Goal: Task Accomplishment & Management: Complete application form

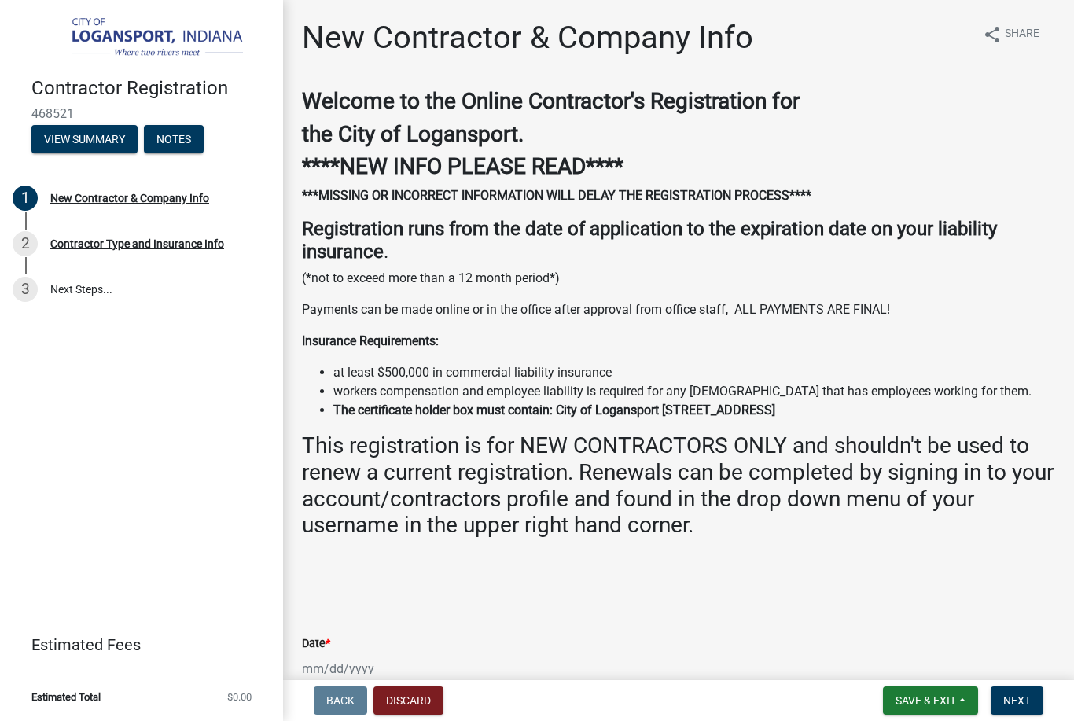
select select "IN"
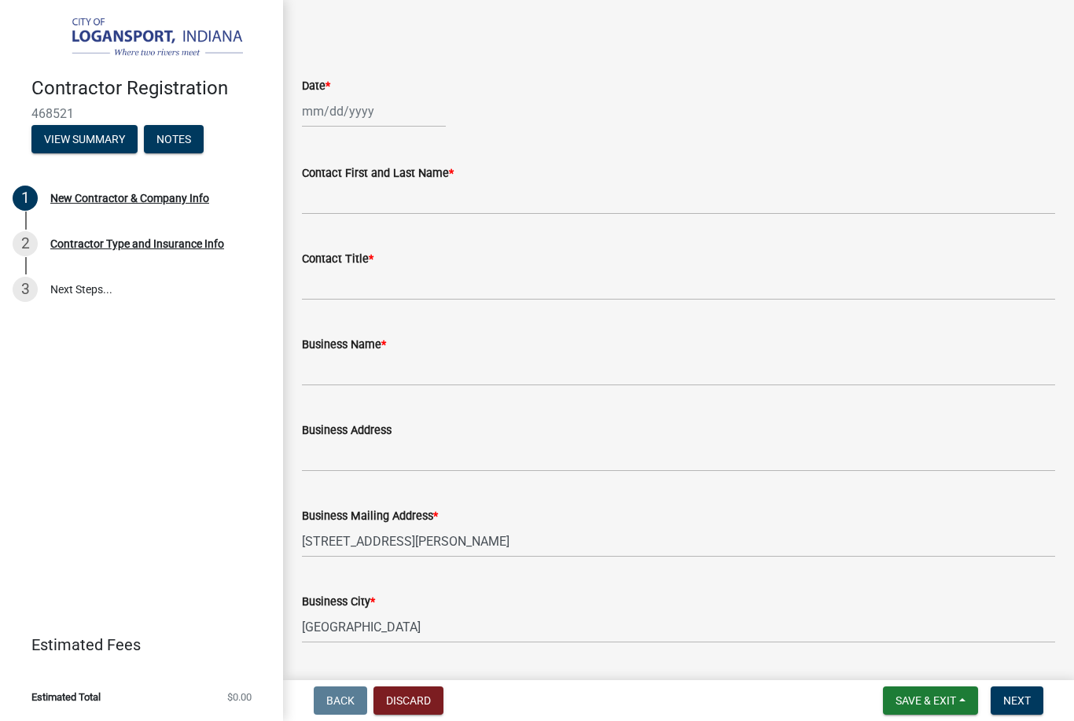
scroll to position [602, 0]
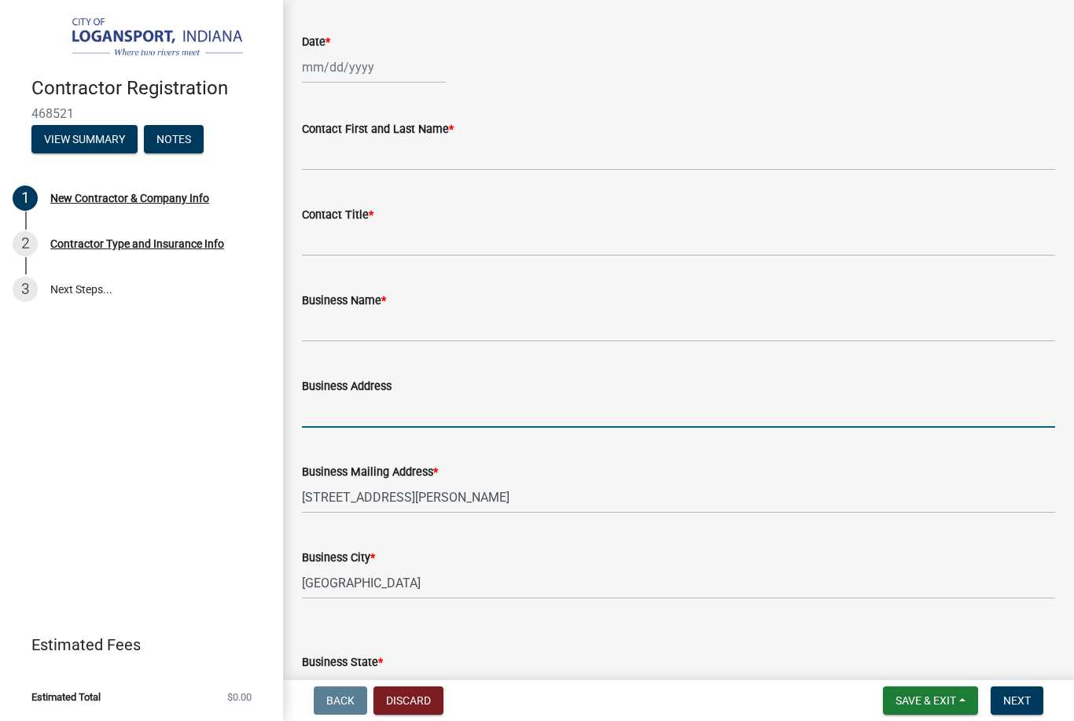
click at [649, 411] on input "Business Address" at bounding box center [678, 412] width 753 height 32
type input "[STREET_ADDRESS][PERSON_NAME]"
click at [328, 61] on div at bounding box center [374, 67] width 144 height 32
select select "8"
select select "2025"
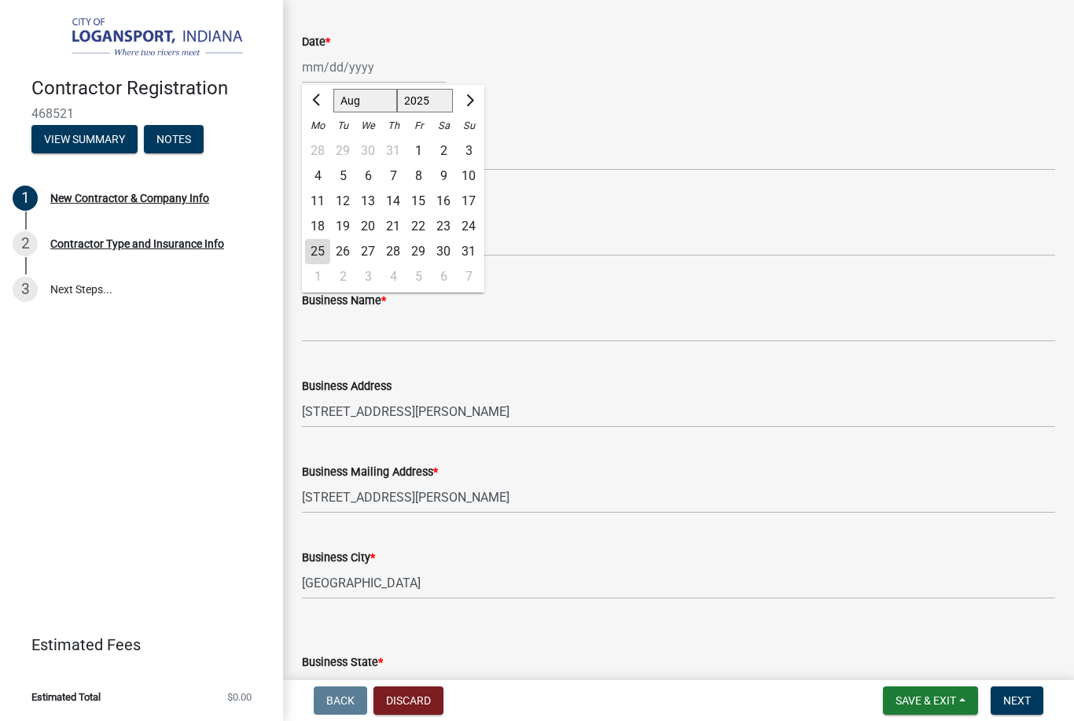
click at [330, 245] on div "26" at bounding box center [342, 251] width 25 height 25
type input "[DATE]"
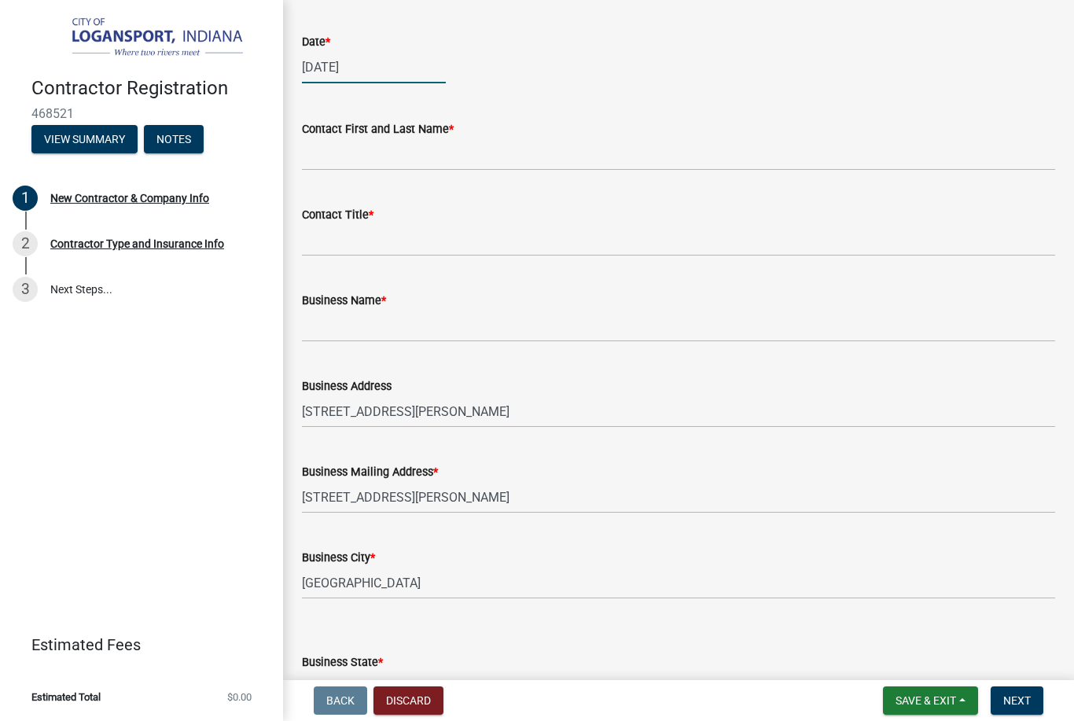
click at [369, 61] on div "[DATE]" at bounding box center [374, 67] width 144 height 32
select select "8"
select select "2025"
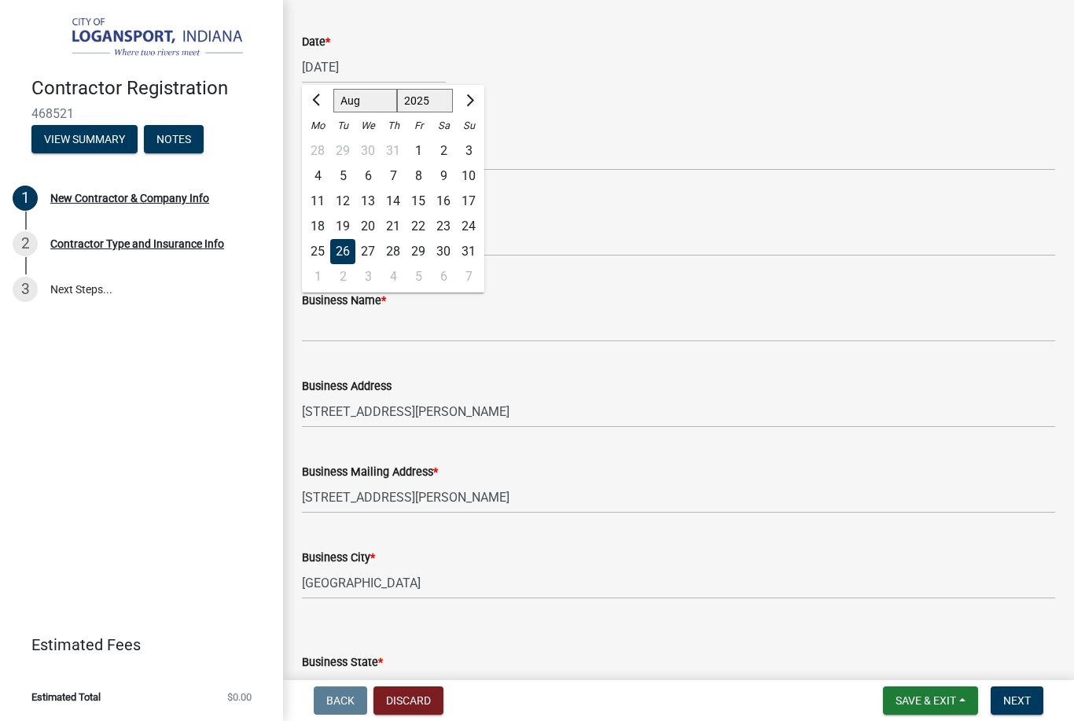
click at [318, 243] on div "25" at bounding box center [317, 251] width 25 height 25
type input "[DATE]"
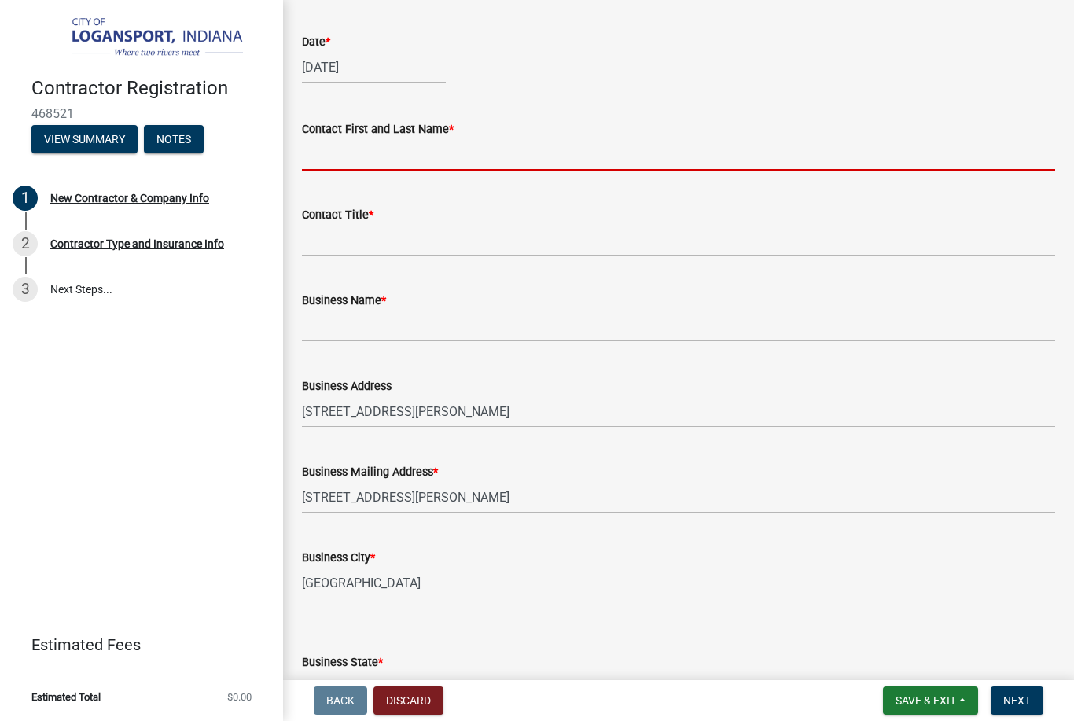
click at [496, 152] on input "Contact First and Last Name *" at bounding box center [678, 154] width 753 height 32
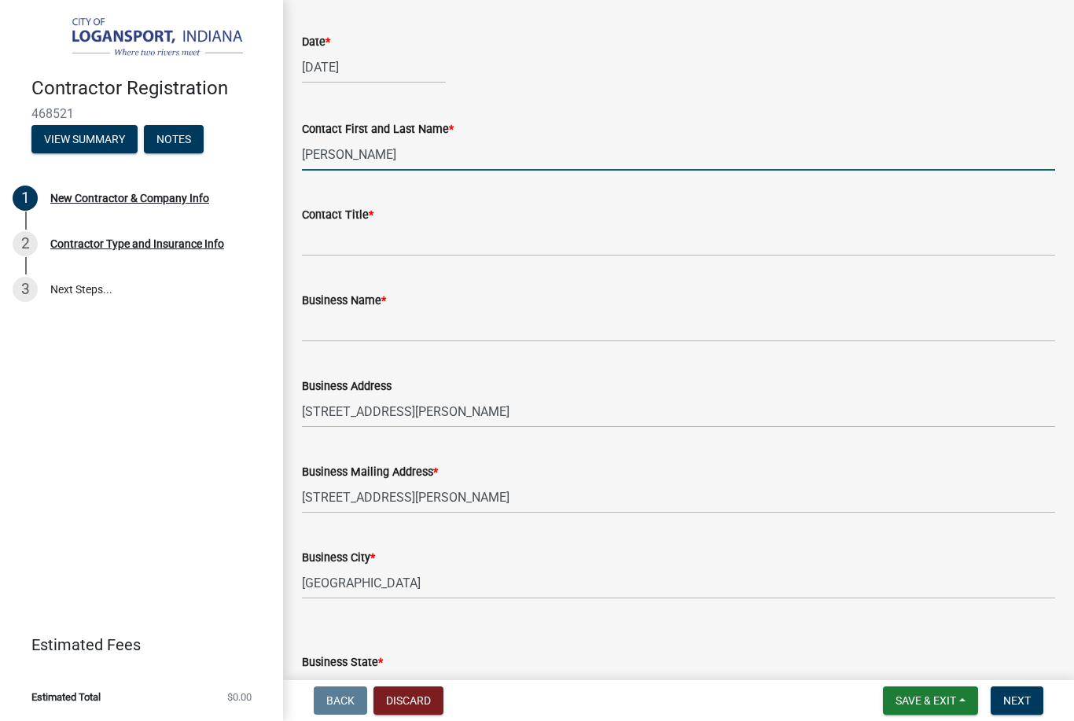
type input "[PERSON_NAME]"
click at [477, 224] on input "Contact Title *" at bounding box center [678, 240] width 753 height 32
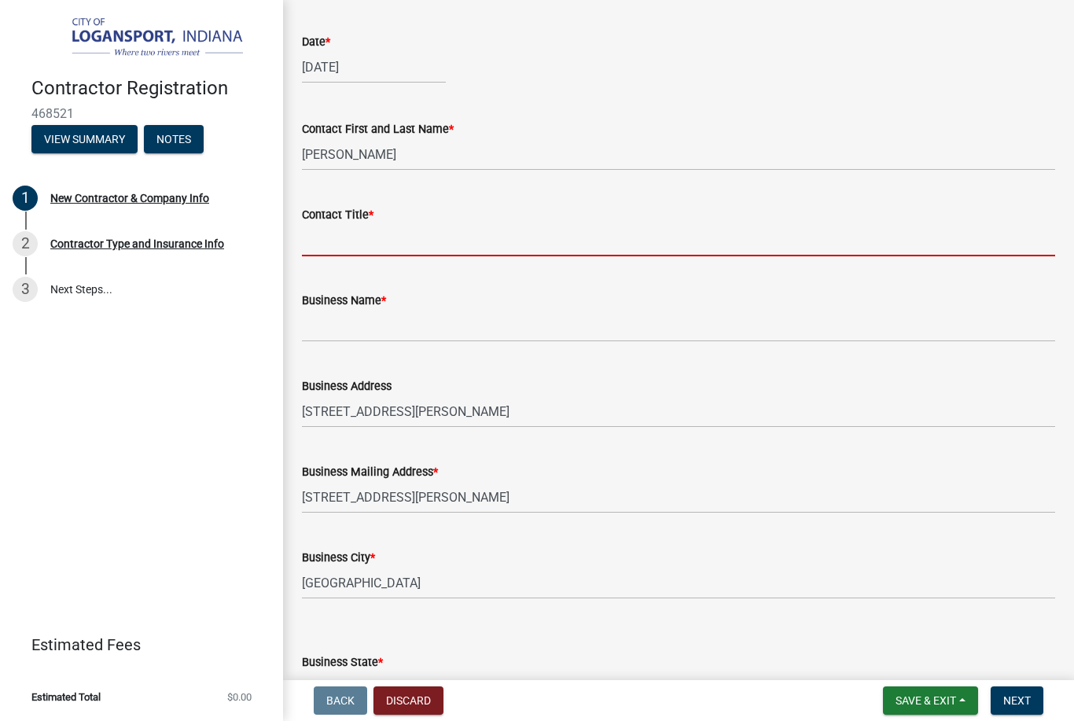
click at [370, 210] on label "Contact Title *" at bounding box center [338, 215] width 72 height 11
click at [370, 224] on input "Contact Title *" at bounding box center [678, 240] width 753 height 32
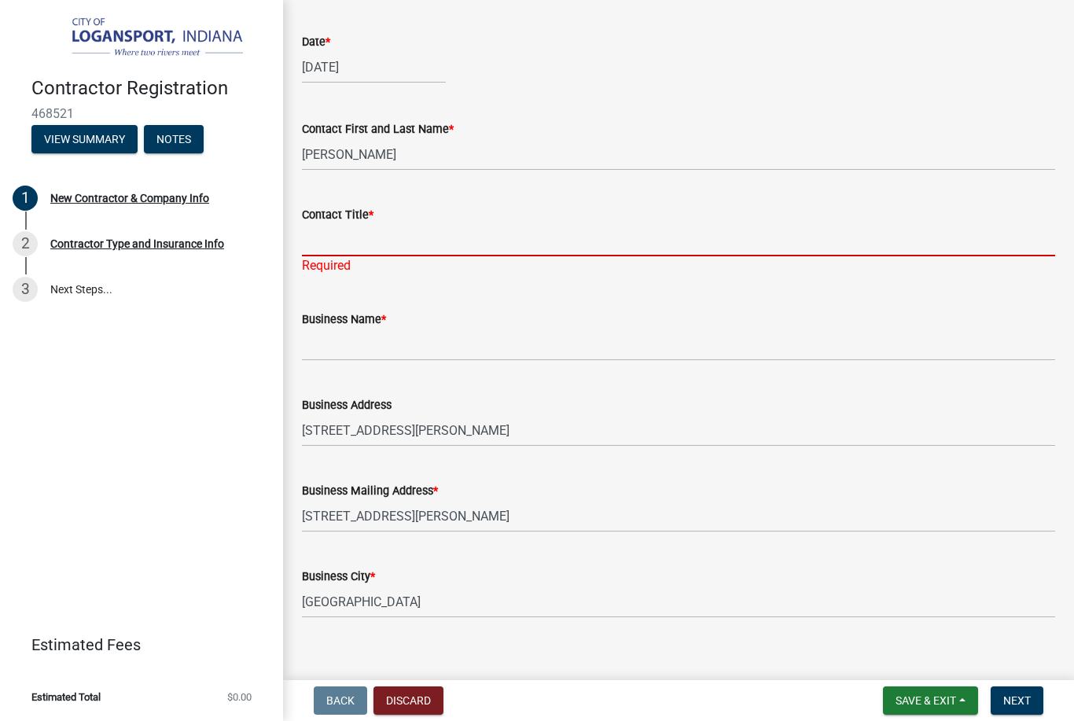
click at [364, 210] on label "Contact Title *" at bounding box center [338, 215] width 72 height 11
click at [364, 224] on input "Contact Title *" at bounding box center [678, 240] width 753 height 32
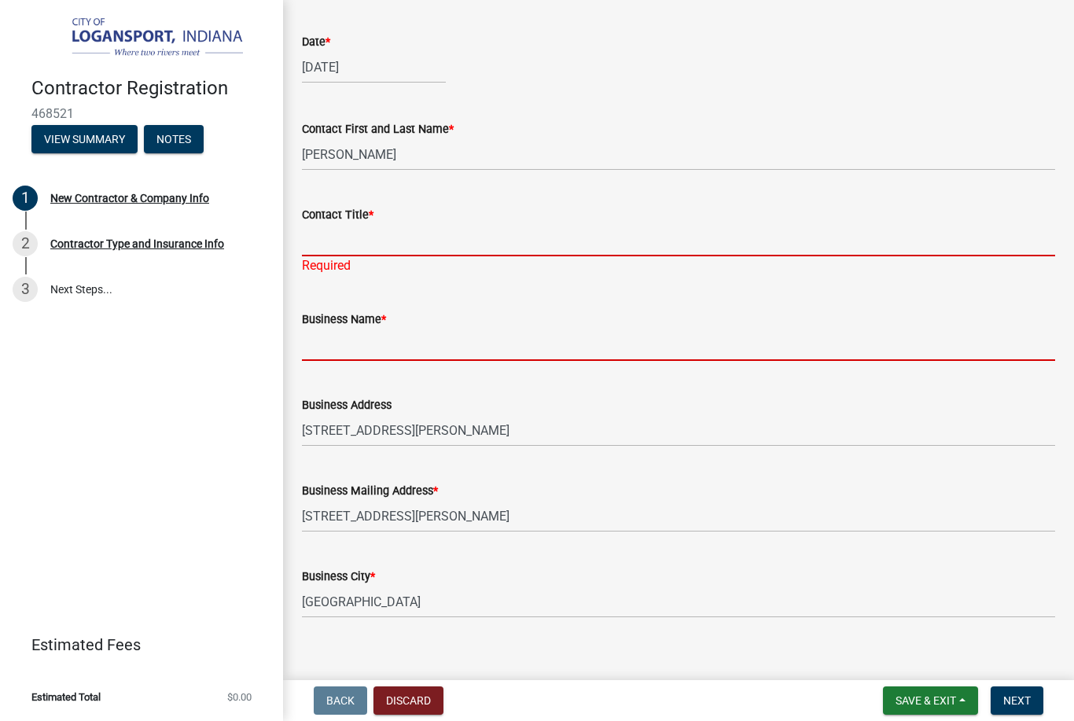
click at [391, 334] on input "Business Name *" at bounding box center [678, 345] width 753 height 32
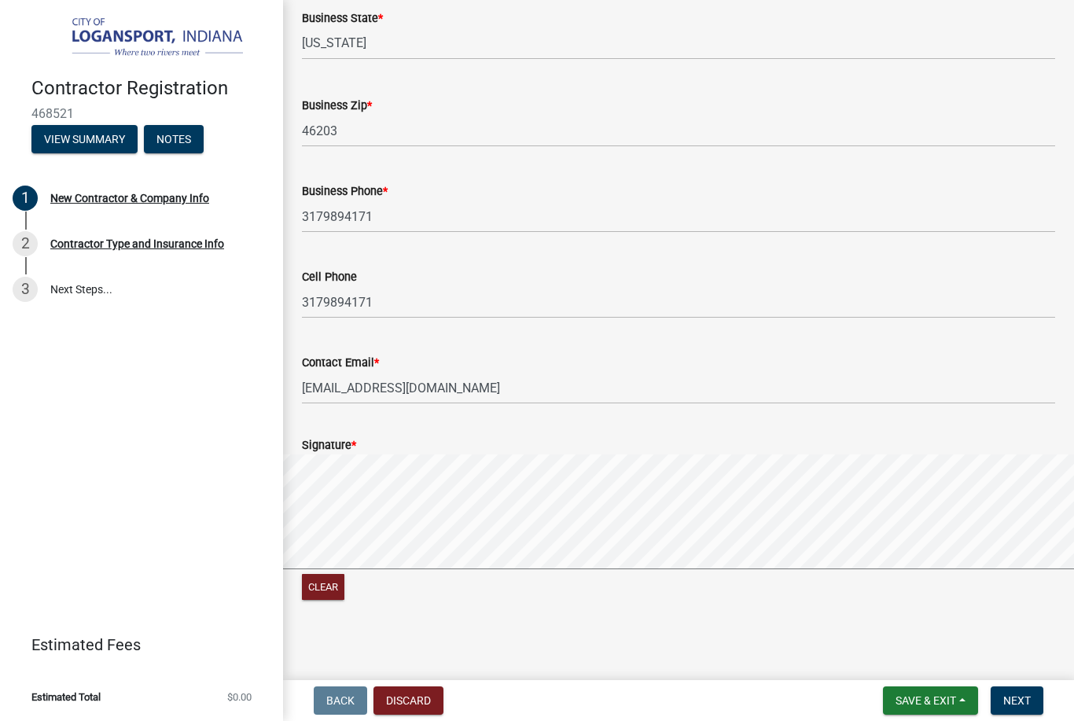
scroll to position [1264, 0]
type input "CJ Brickyard LLC"
click at [335, 587] on button "Clear" at bounding box center [323, 588] width 42 height 26
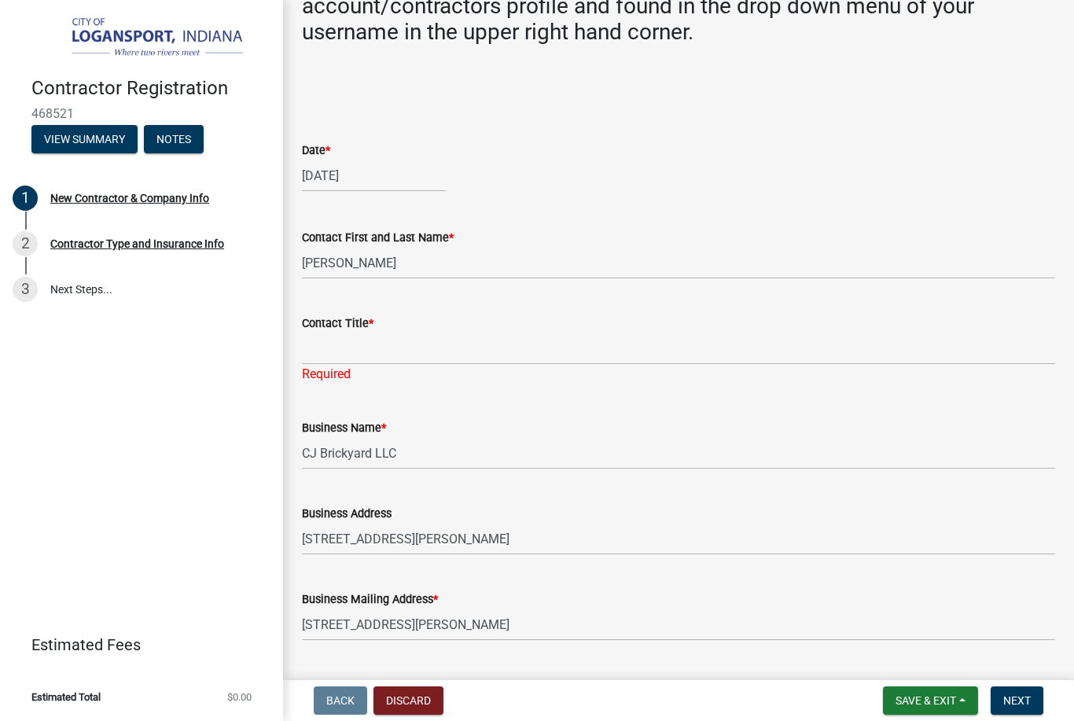
scroll to position [491, 0]
click at [373, 326] on label "Contact Title *" at bounding box center [338, 325] width 72 height 11
click at [373, 334] on input "Contact Title *" at bounding box center [678, 350] width 753 height 32
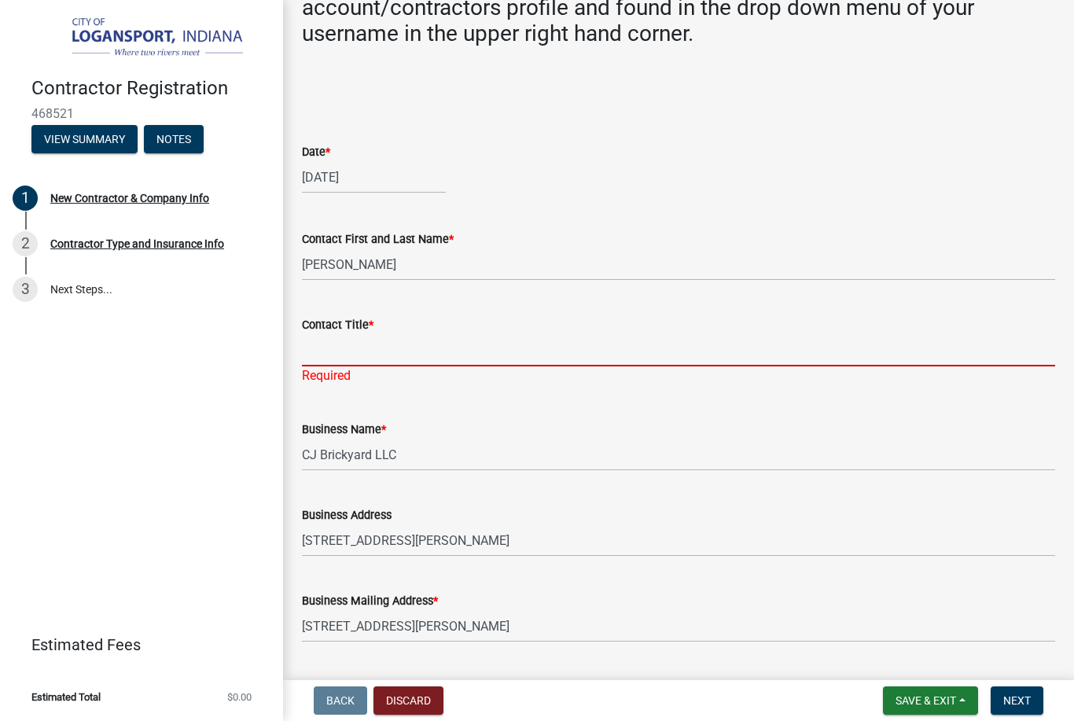
click at [373, 318] on span "*" at bounding box center [371, 324] width 5 height 13
click at [375, 334] on input "Contact Title *" at bounding box center [678, 350] width 753 height 32
click at [367, 320] on label "Contact Title *" at bounding box center [338, 325] width 72 height 11
click at [367, 334] on input "Contact Title *" at bounding box center [678, 350] width 753 height 32
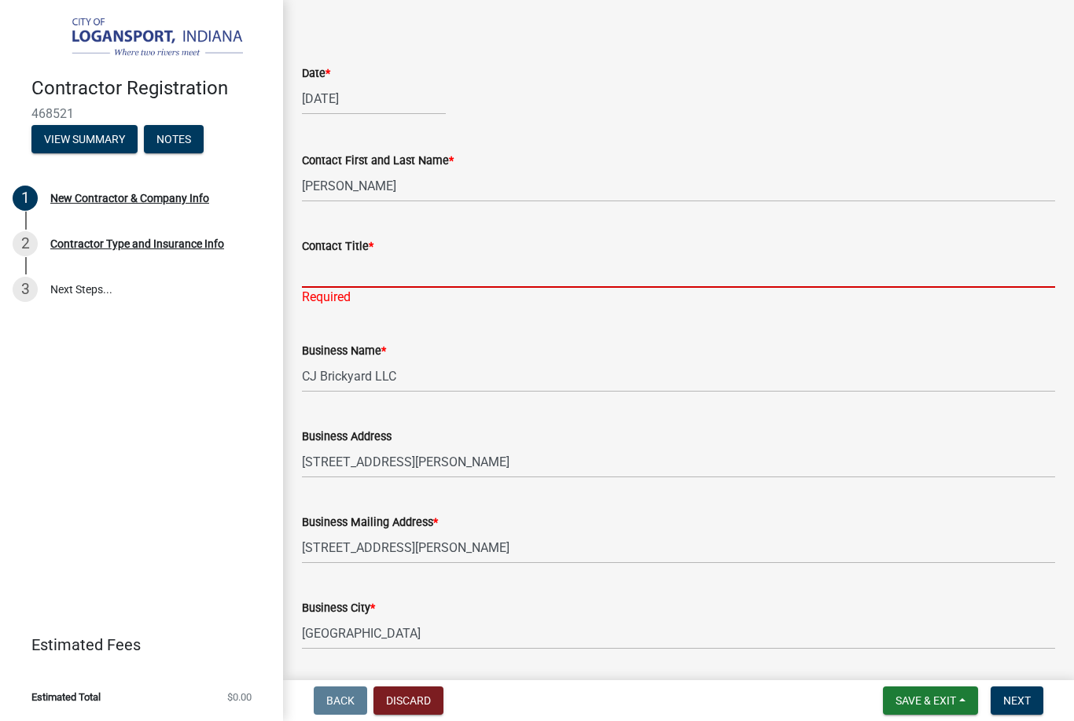
scroll to position [574, 0]
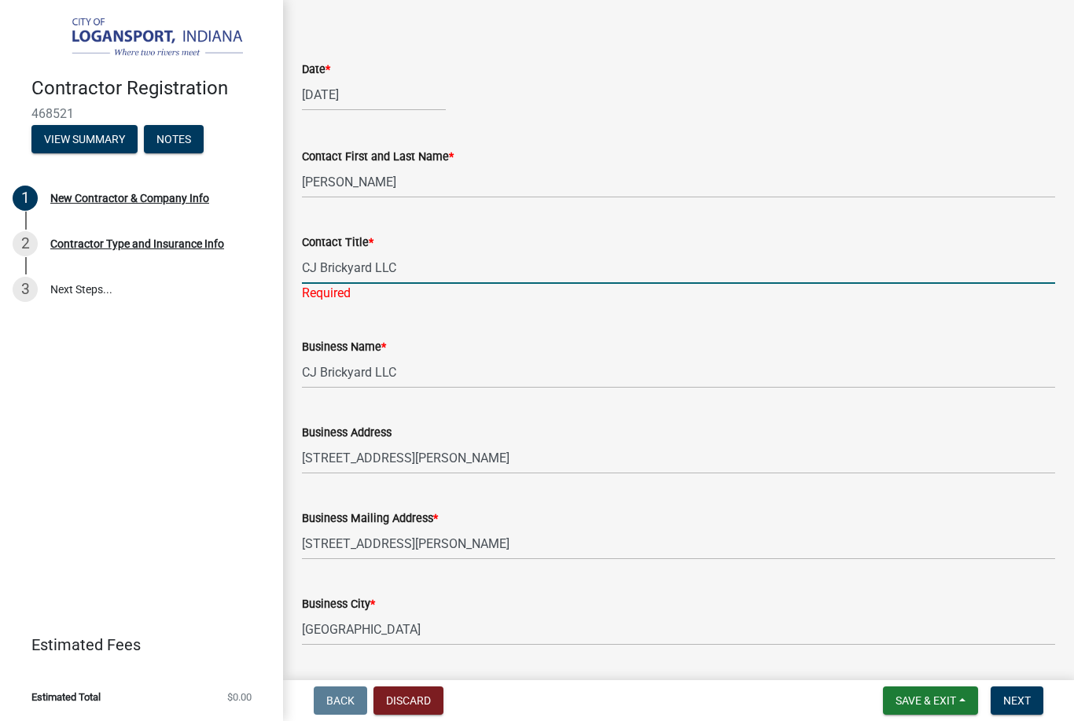
type input "CJ Brickyard LLC"
click at [664, 356] on input "CJ Brickyard LLC" at bounding box center [678, 372] width 753 height 32
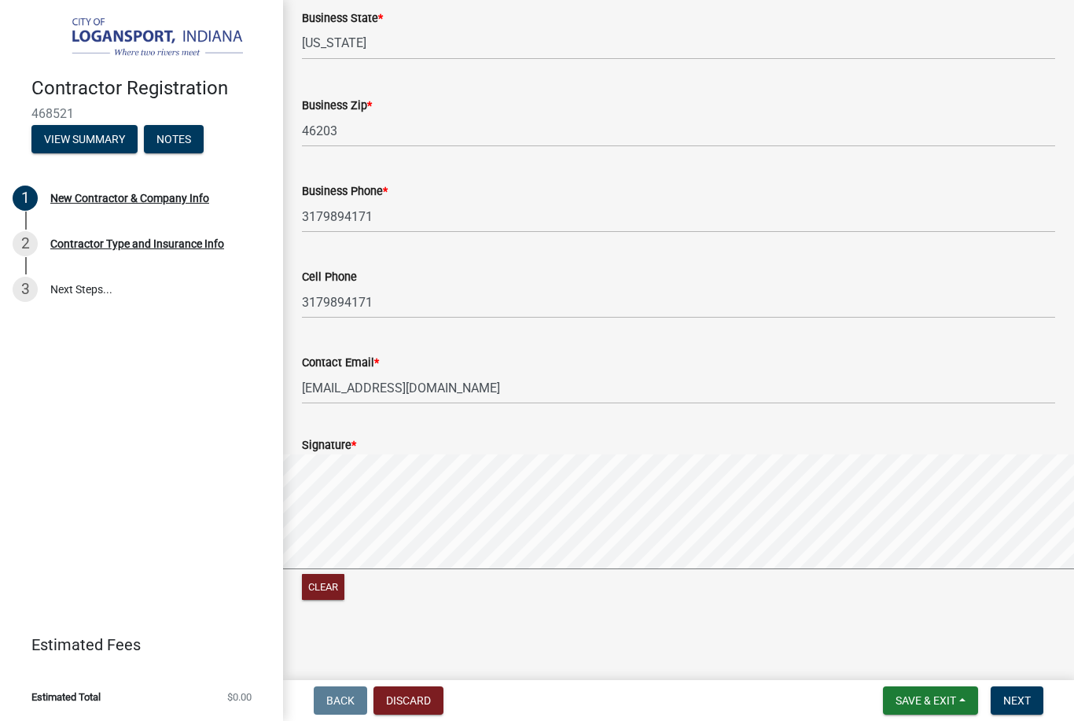
scroll to position [1245, 0]
click at [1008, 697] on span "Next" at bounding box center [1017, 700] width 28 height 13
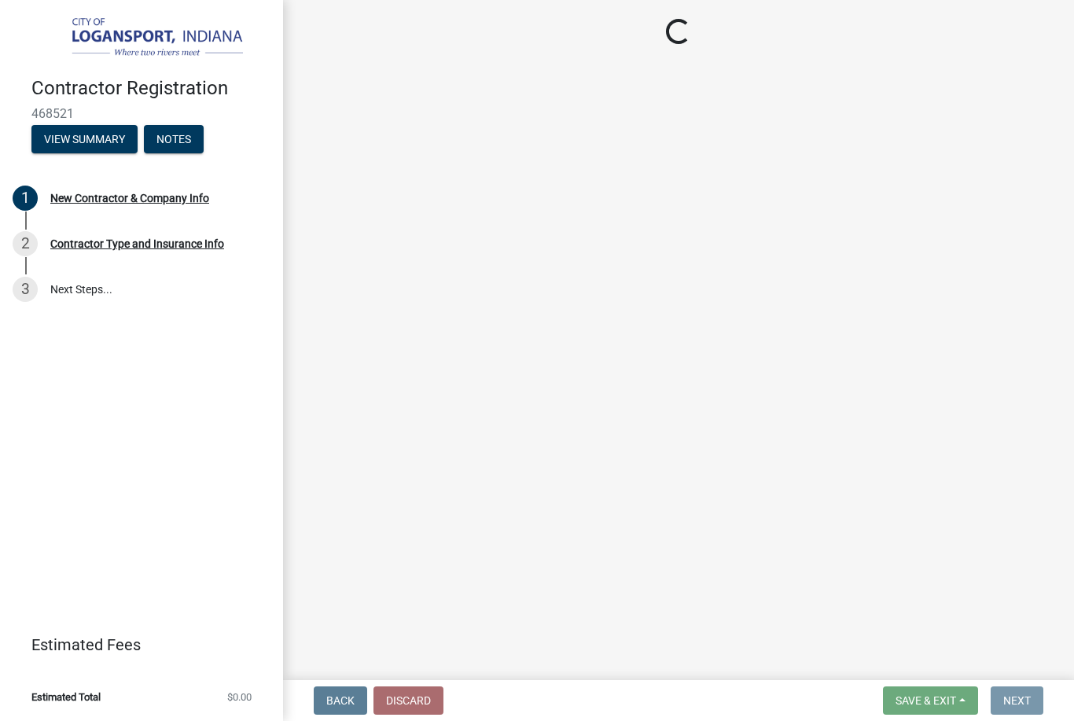
scroll to position [0, 0]
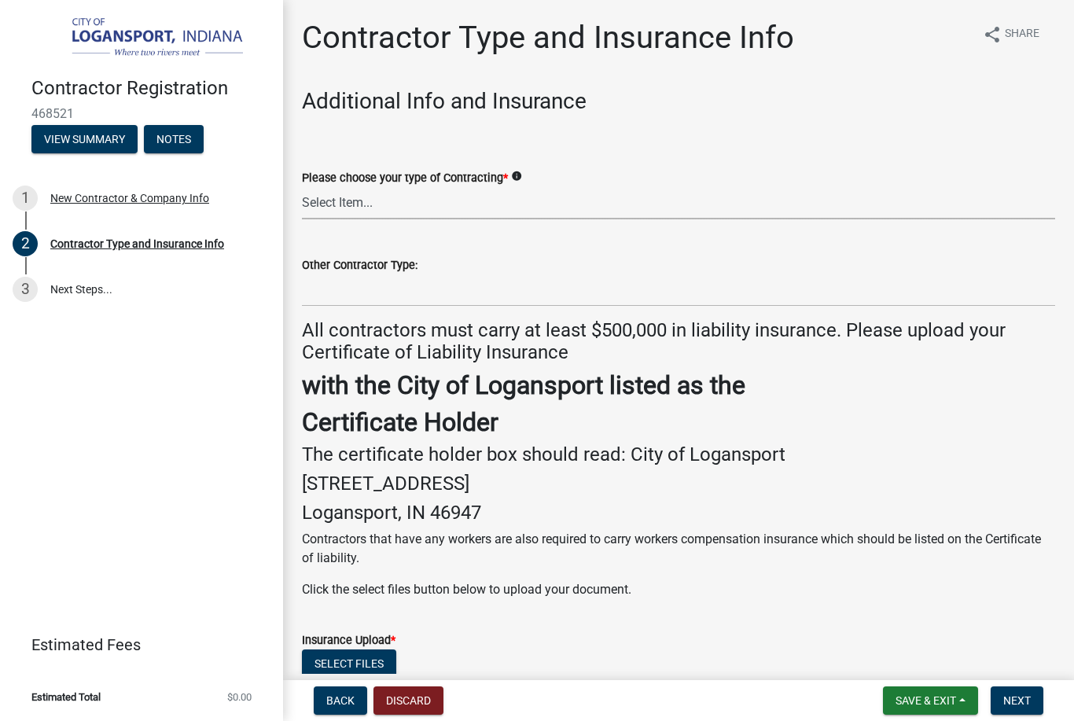
click at [344, 197] on select "Select Item... Plumber General HVAC Roofer Tree Service Demo Other" at bounding box center [678, 203] width 753 height 32
select select "685c3b33-4b2e-4886-8206-8c4246ca30b6"
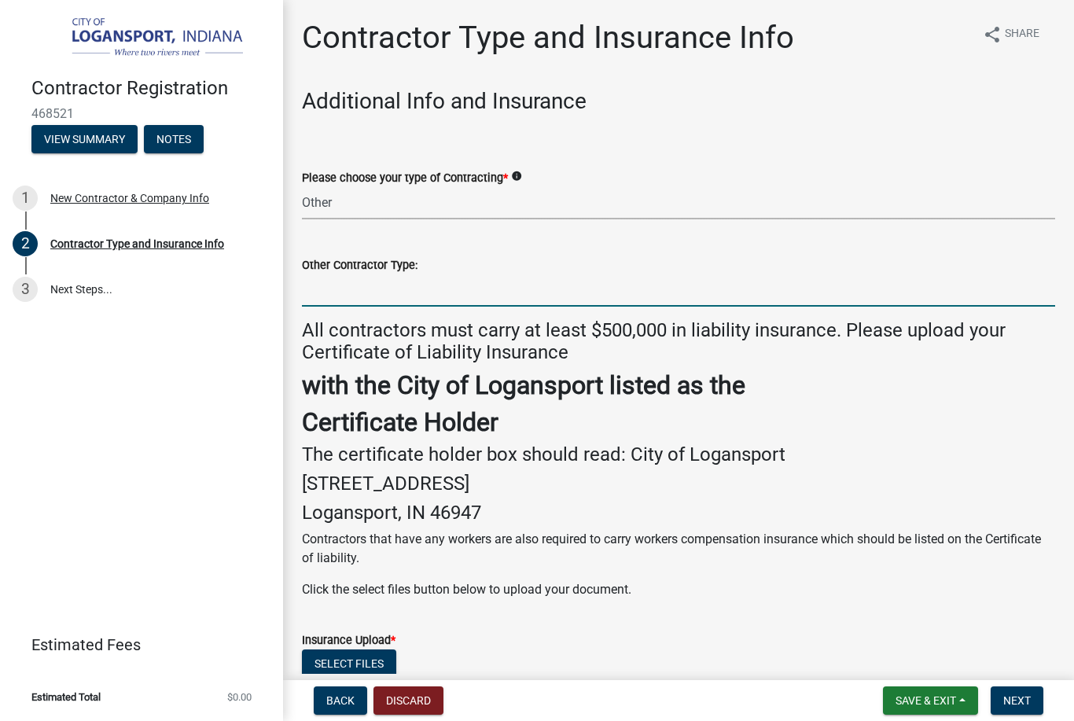
click at [598, 302] on input "Other Contractor Type:" at bounding box center [678, 290] width 753 height 32
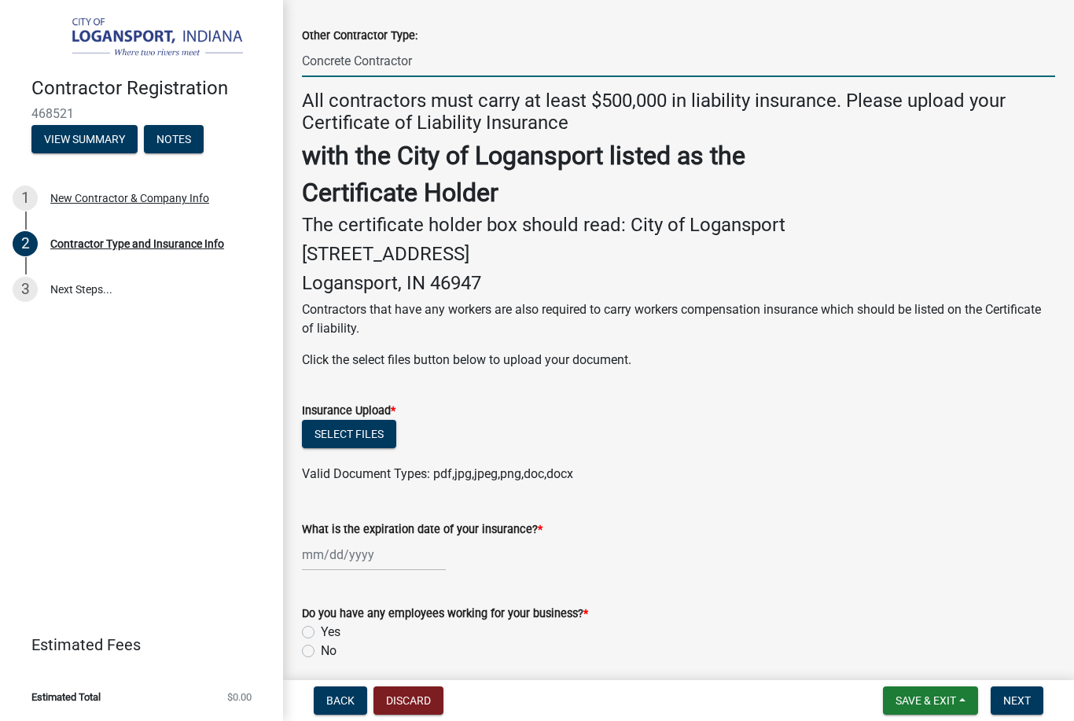
scroll to position [238, 0]
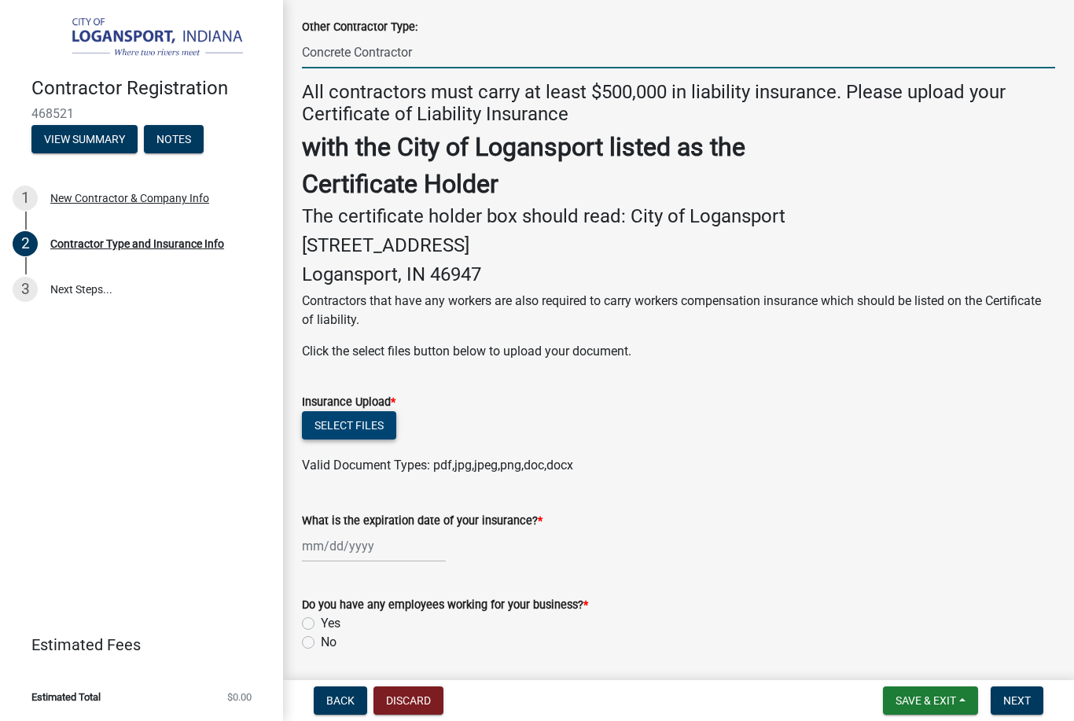
type input "Concrete Contractor"
click at [365, 420] on button "Select files" at bounding box center [349, 425] width 94 height 28
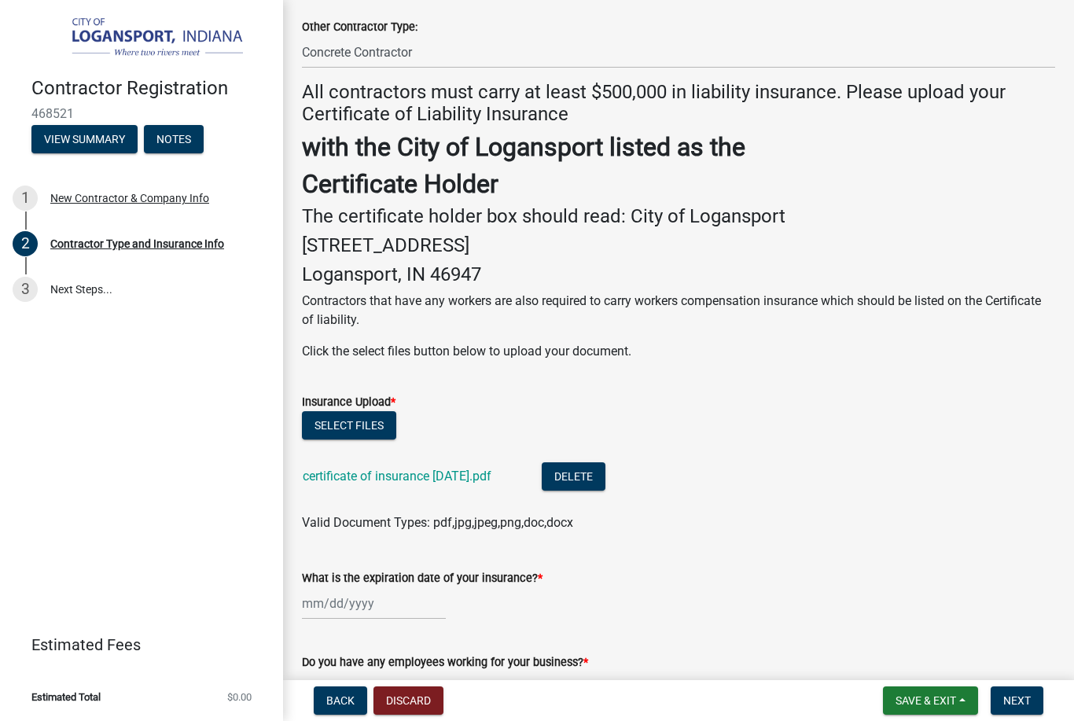
click at [332, 462] on div "certificate of insurance [DATE].pdf" at bounding box center [410, 478] width 214 height 32
click at [386, 476] on link "certificate of insurance [DATE].pdf" at bounding box center [397, 476] width 189 height 15
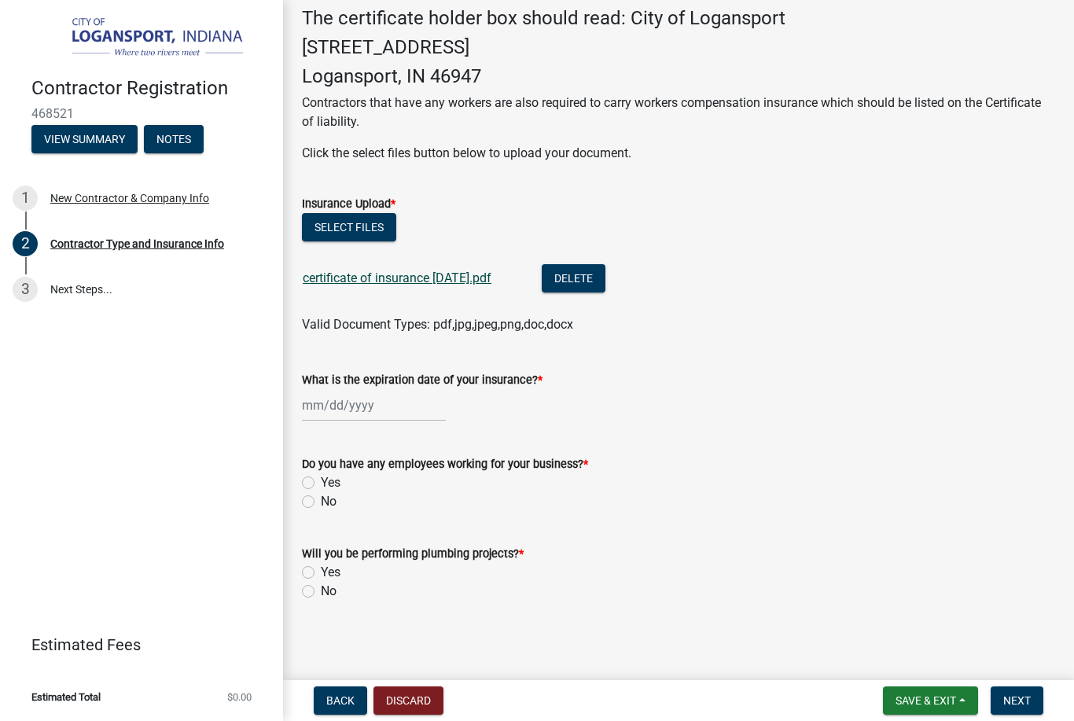
scroll to position [435, 0]
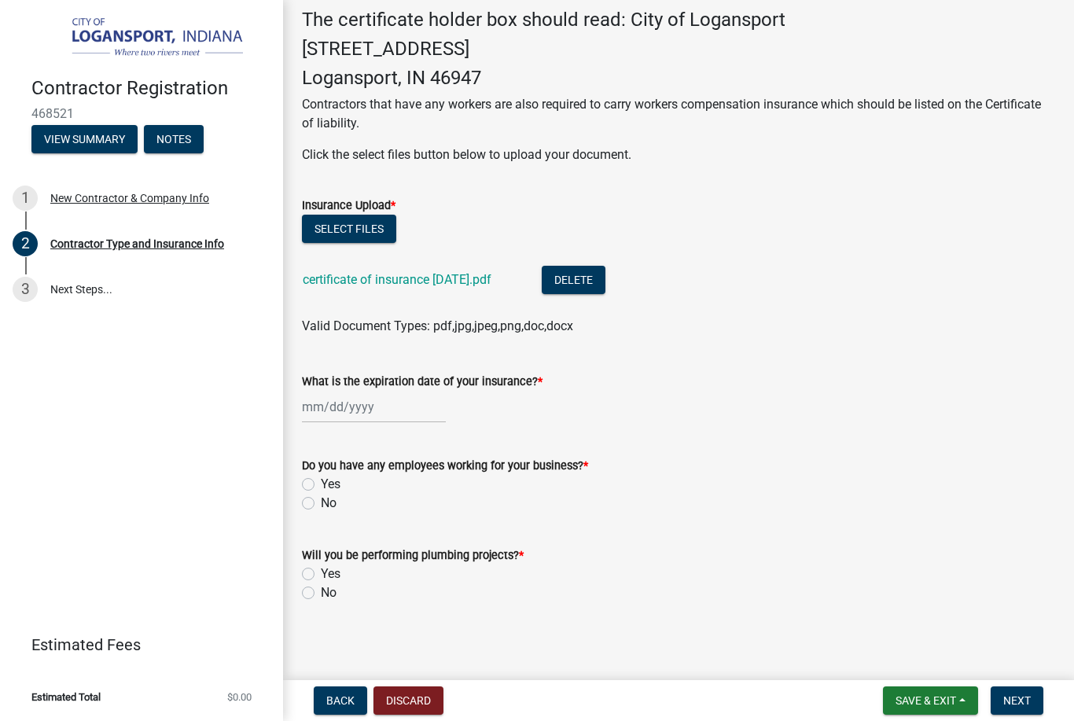
click at [321, 479] on label "Yes" at bounding box center [331, 484] width 20 height 19
click at [321, 479] on input "Yes" at bounding box center [326, 480] width 10 height 10
radio input "true"
click at [321, 588] on label "No" at bounding box center [329, 592] width 16 height 19
click at [321, 588] on input "No" at bounding box center [326, 588] width 10 height 10
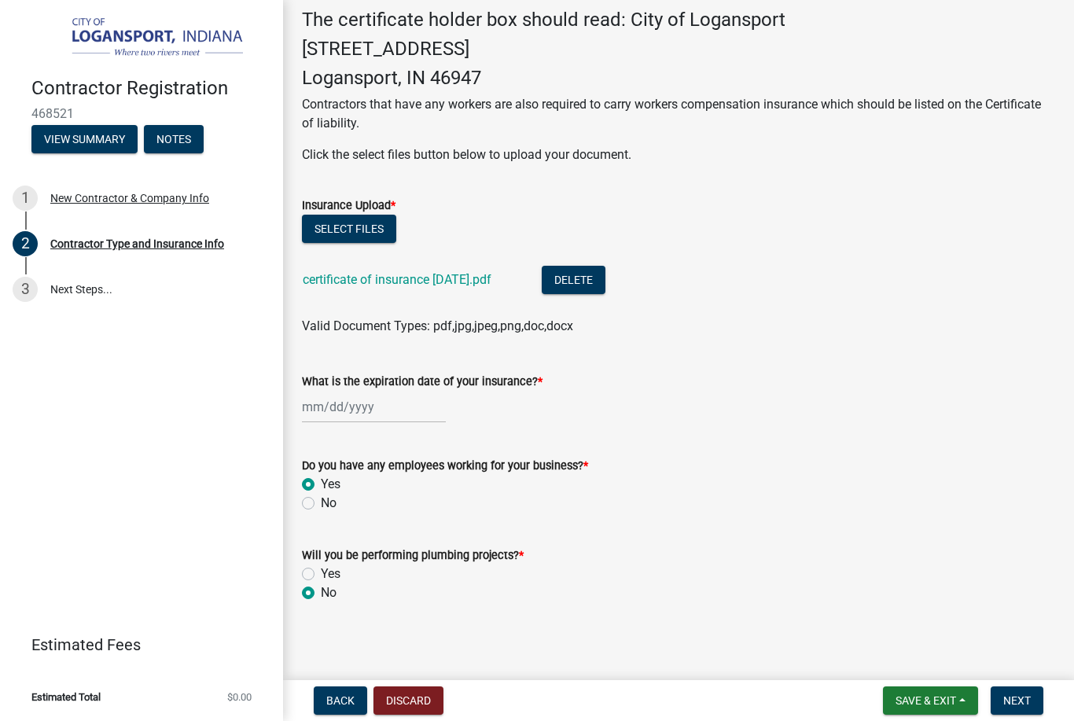
radio input "true"
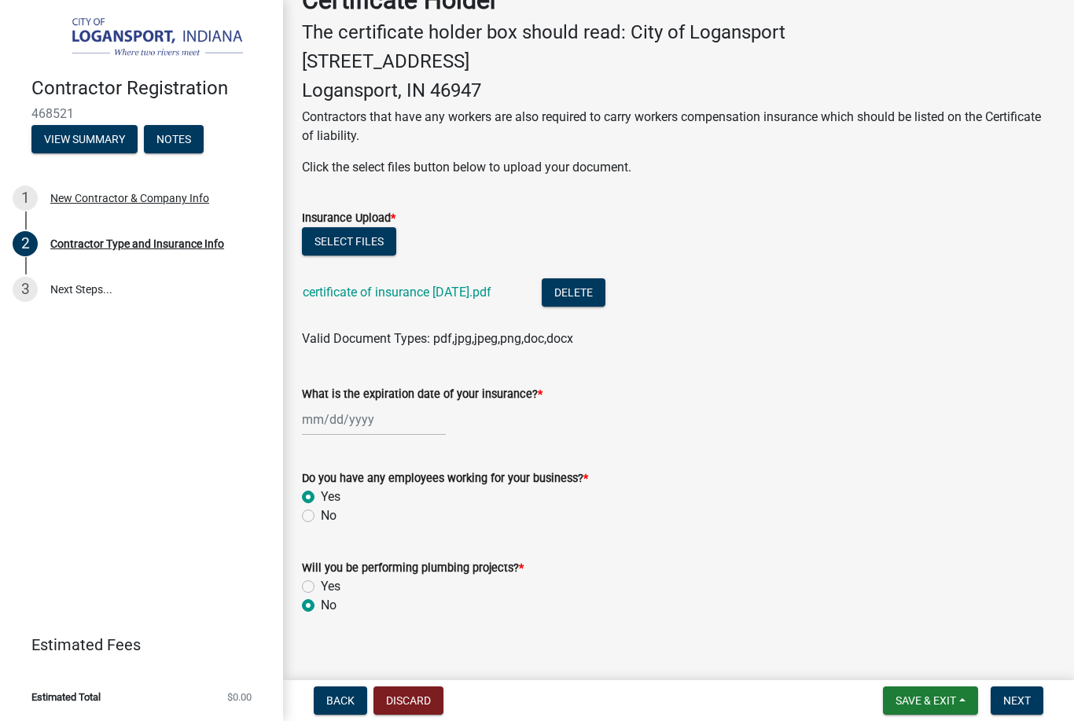
scroll to position [381, 0]
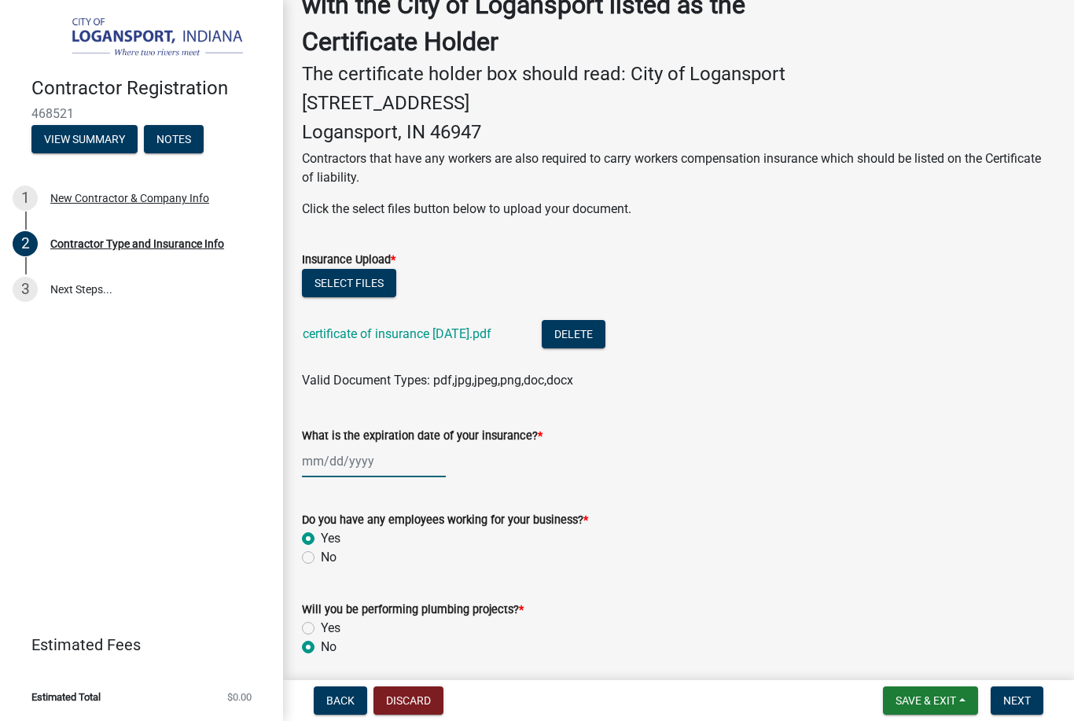
click at [329, 451] on div at bounding box center [374, 461] width 144 height 32
select select "8"
select select "2025"
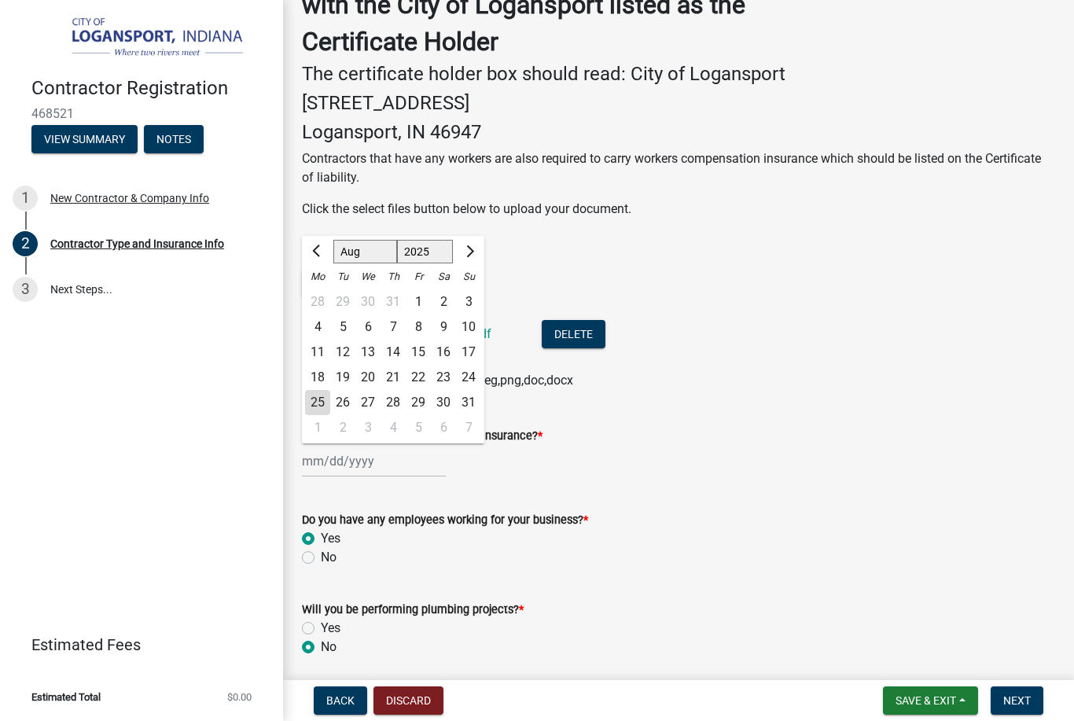
click at [317, 248] on span "Previous month" at bounding box center [318, 251] width 12 height 12
click at [316, 252] on button "Previous month" at bounding box center [317, 251] width 19 height 25
select select "6"
click at [430, 245] on select "1525 1526 1527 1528 1529 1530 1531 1532 1533 1534 1535 1536 1537 1538 1539 1540…" at bounding box center [425, 253] width 57 height 24
select select "2026"
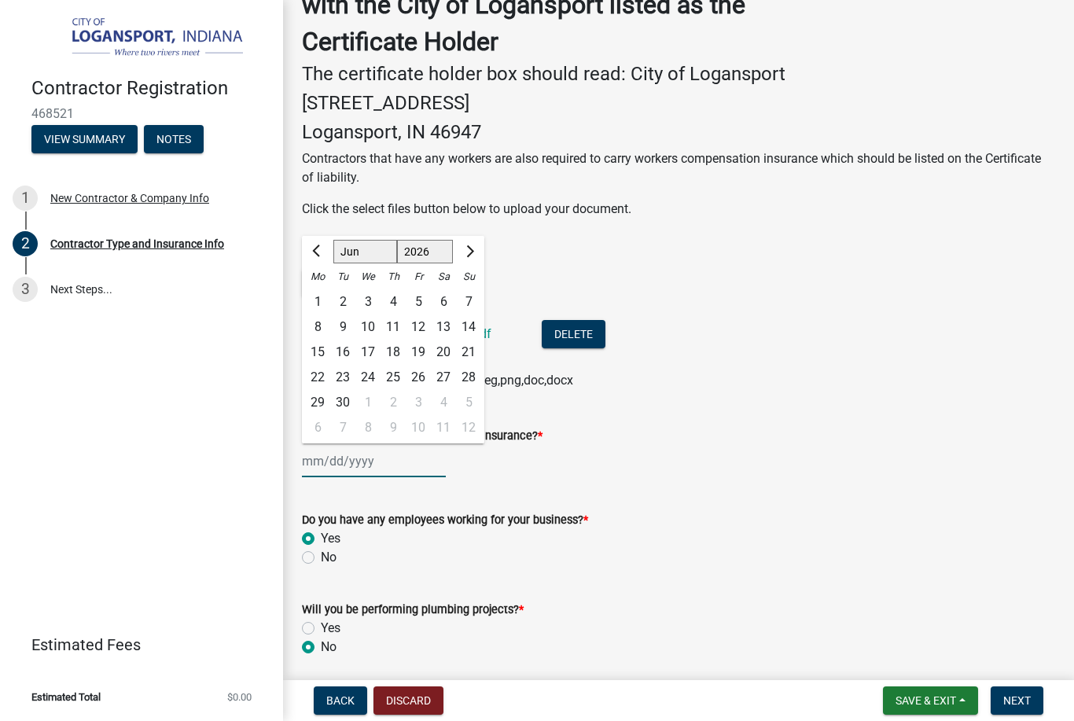
click at [473, 369] on div "28" at bounding box center [468, 377] width 25 height 25
type input "[DATE]"
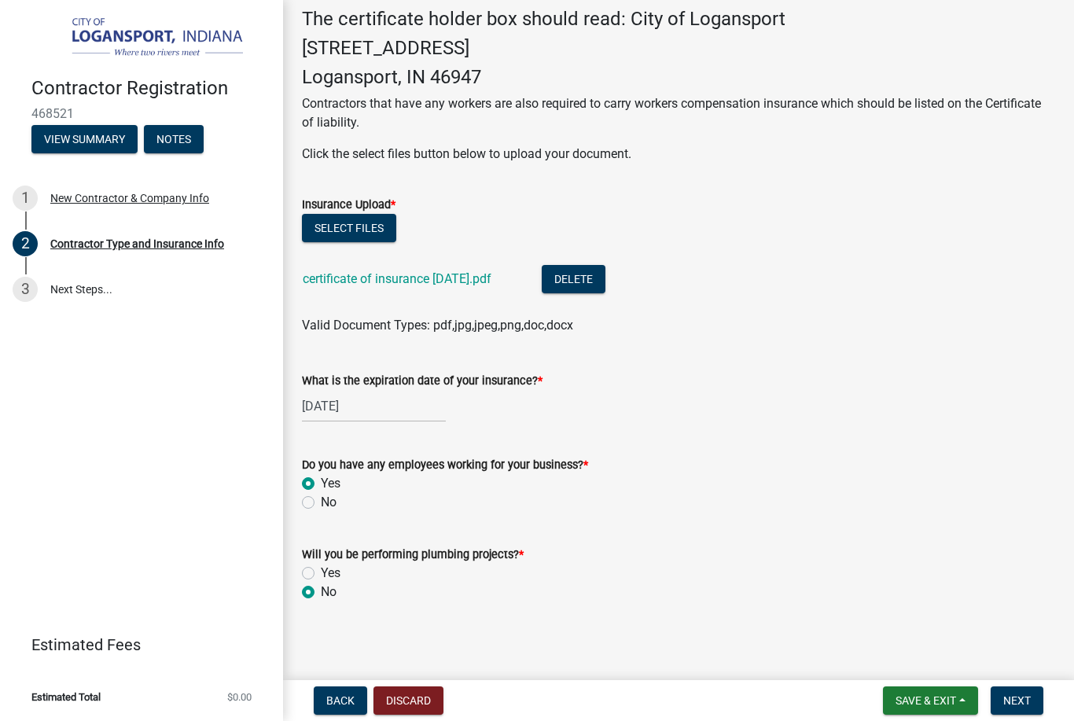
scroll to position [435, 0]
click at [1021, 699] on span "Next" at bounding box center [1017, 700] width 28 height 13
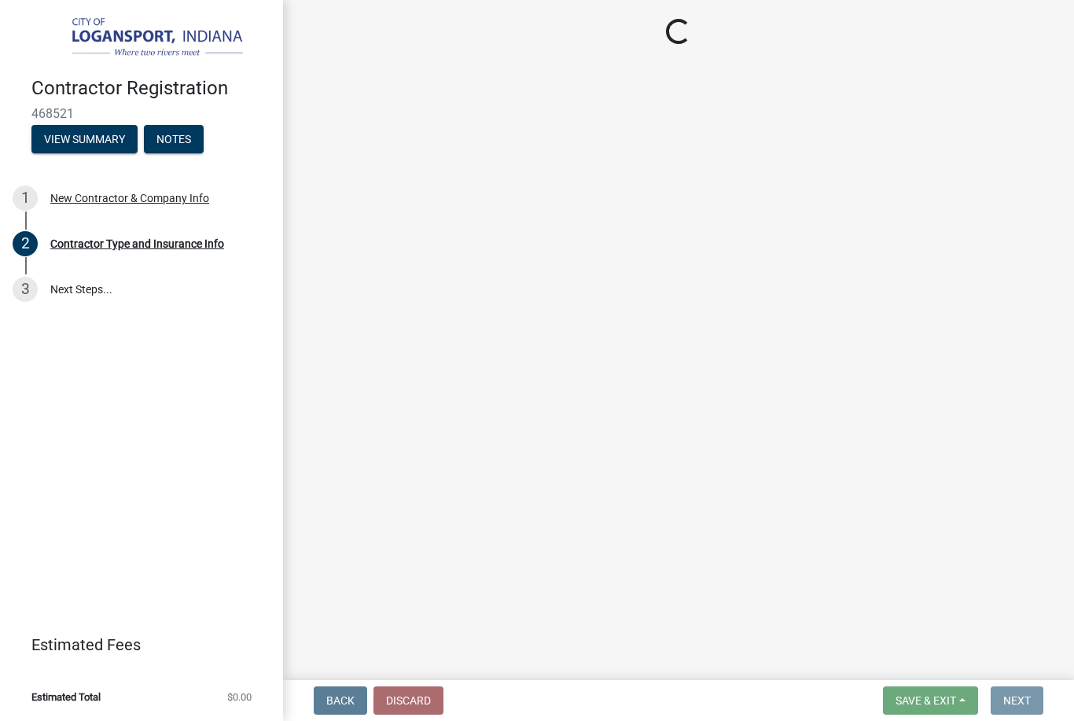
scroll to position [0, 0]
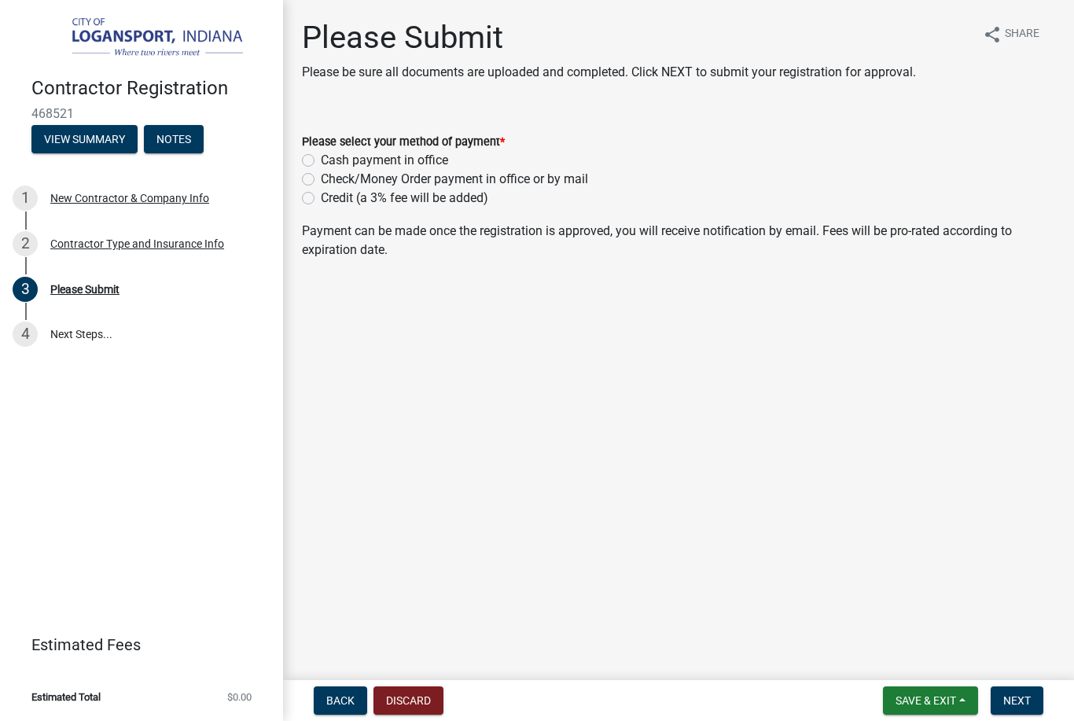
click at [321, 200] on label "Credit (a 3% fee will be added)" at bounding box center [404, 198] width 167 height 19
click at [321, 199] on input "Credit (a 3% fee will be added)" at bounding box center [326, 194] width 10 height 10
radio input "true"
click at [1023, 694] on span "Next" at bounding box center [1017, 700] width 28 height 13
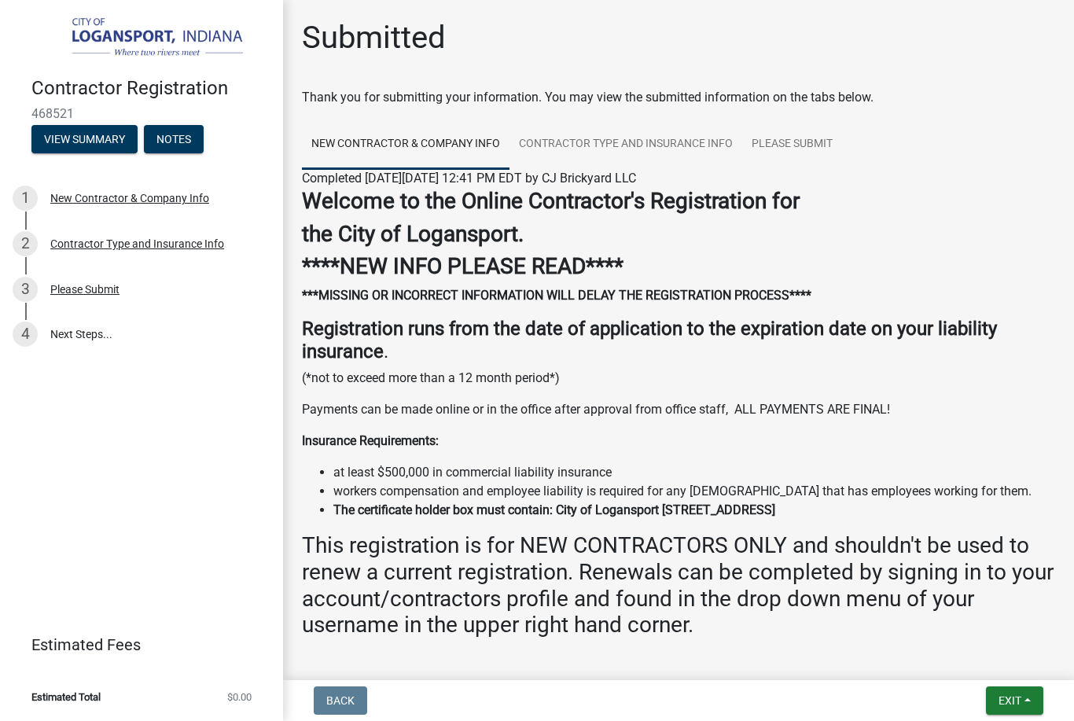
click at [737, 513] on strong "The certificate holder box must contain: City of Logansport [STREET_ADDRESS]" at bounding box center [554, 509] width 442 height 15
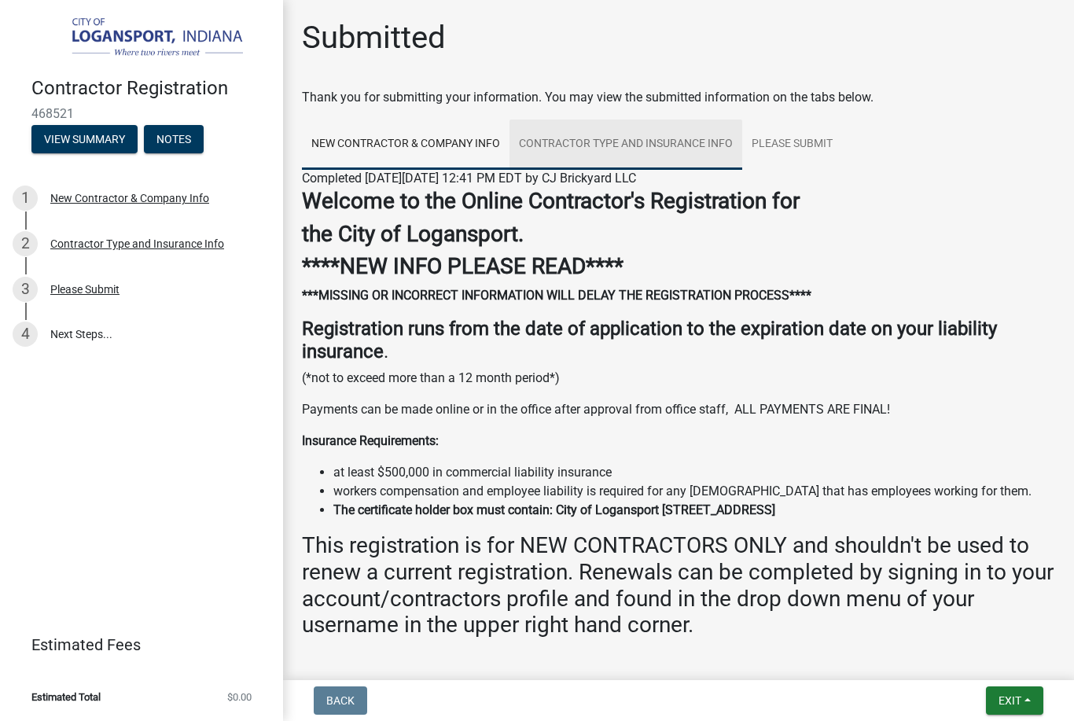
click at [664, 144] on link "Contractor Type and Insurance Info" at bounding box center [626, 145] width 233 height 50
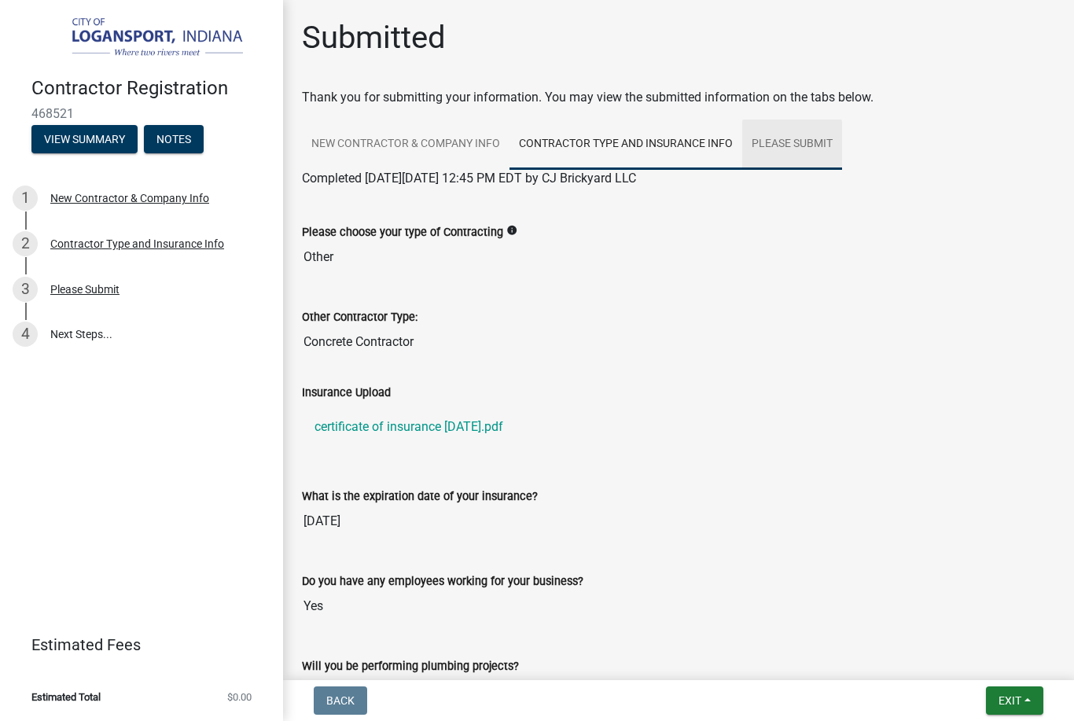
click at [810, 142] on link "Please Submit" at bounding box center [792, 145] width 100 height 50
